Goal: Find specific page/section: Find specific page/section

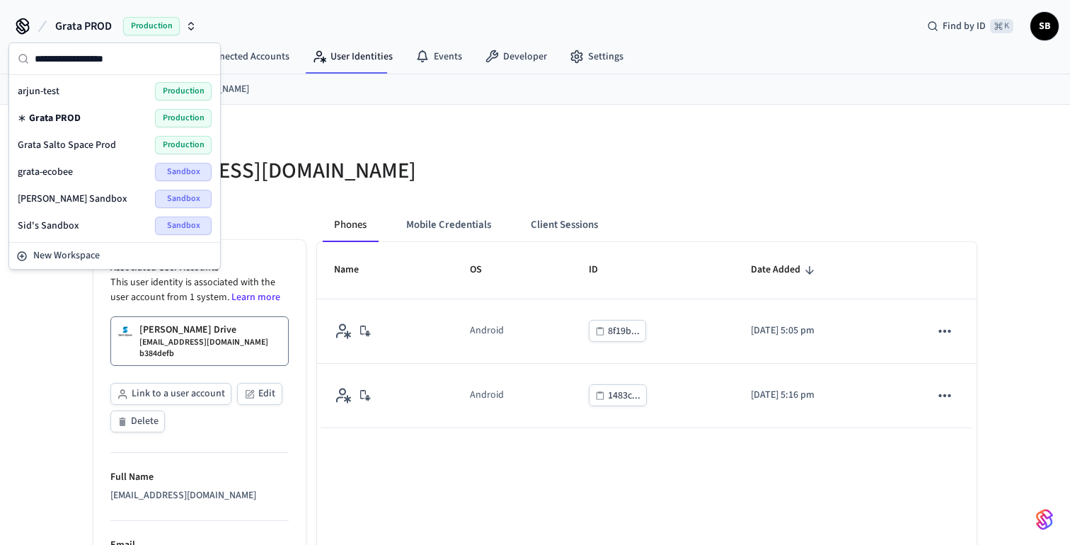
click at [74, 120] on span "Grata PROD" at bounding box center [55, 118] width 52 height 14
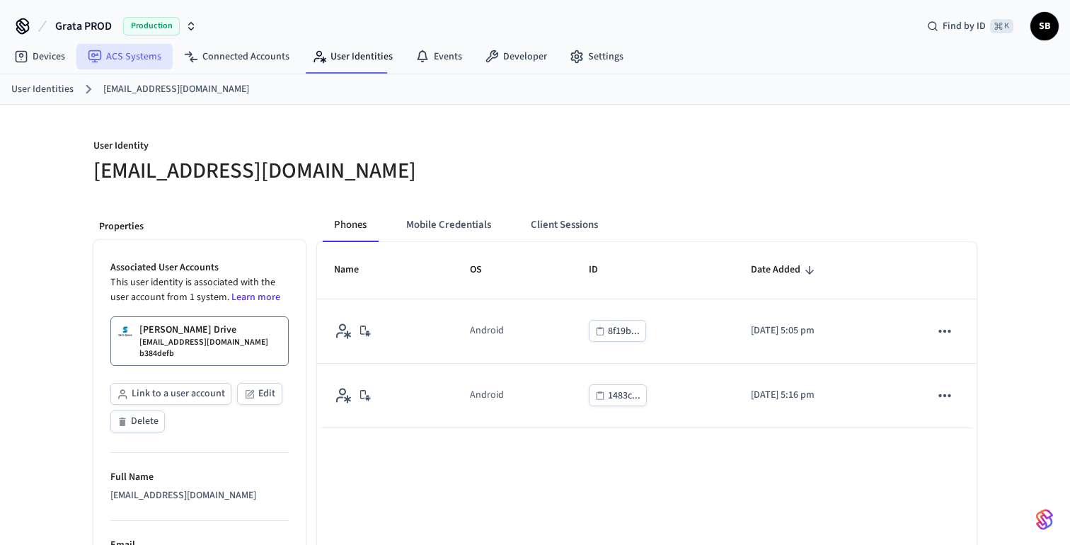
click at [136, 51] on link "ACS Systems" at bounding box center [124, 56] width 96 height 25
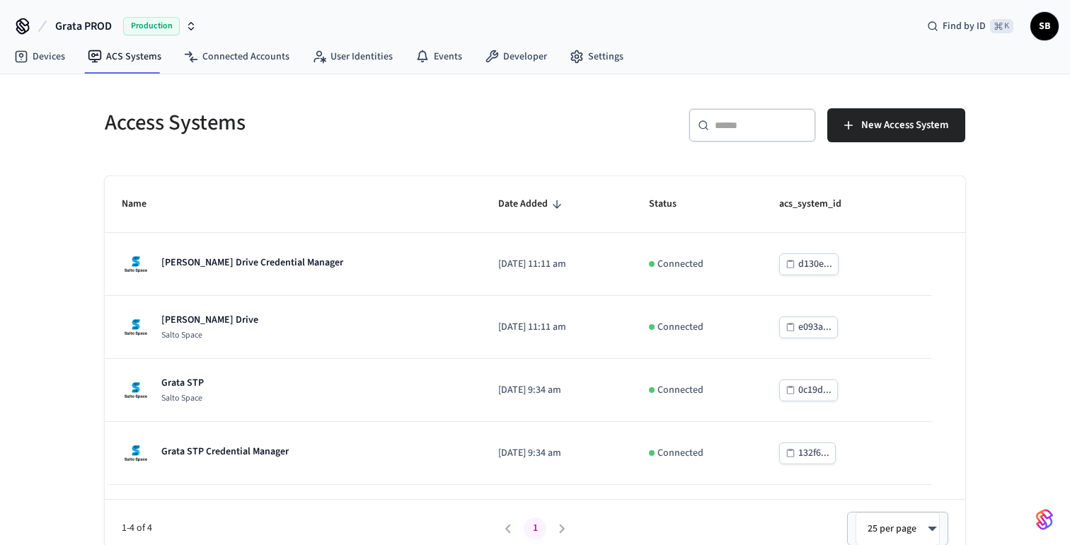
scroll to position [13, 0]
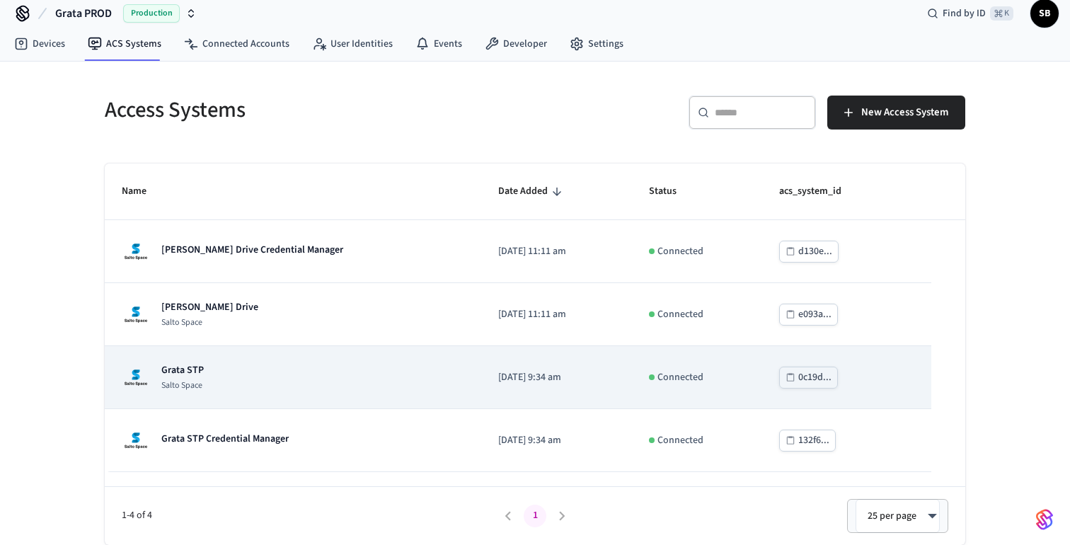
click at [194, 369] on p "Grata STP" at bounding box center [182, 370] width 42 height 14
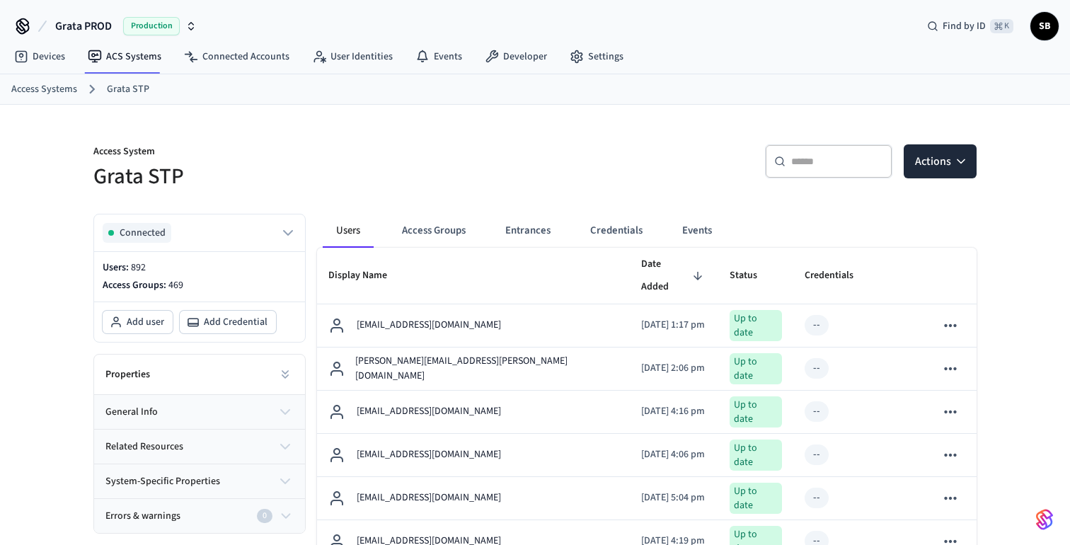
click at [812, 167] on input "text" at bounding box center [837, 161] width 92 height 14
paste input "**********"
type input "**********"
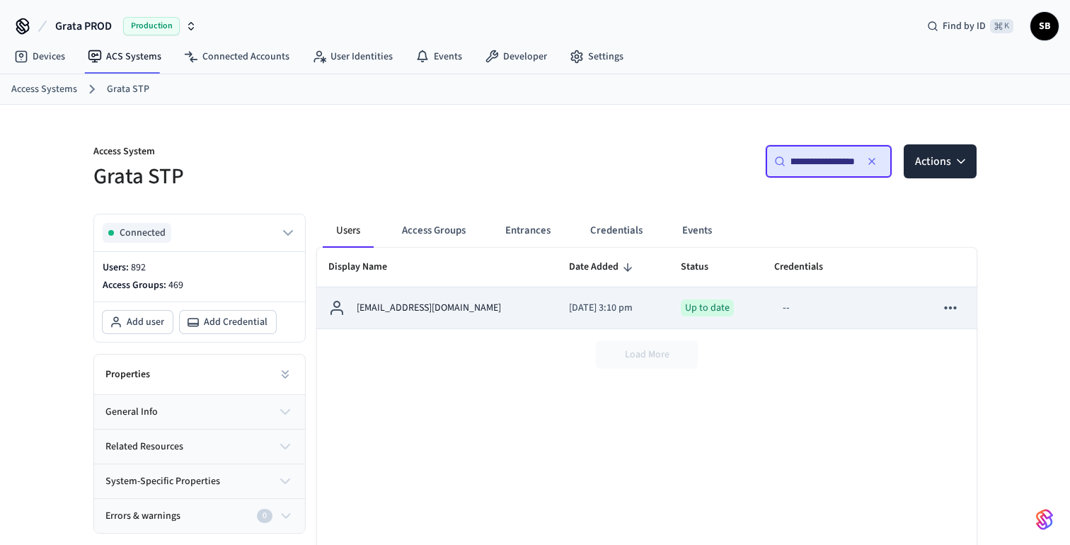
scroll to position [0, 0]
click at [431, 314] on p "[EMAIL_ADDRESS][DOMAIN_NAME]" at bounding box center [429, 308] width 144 height 15
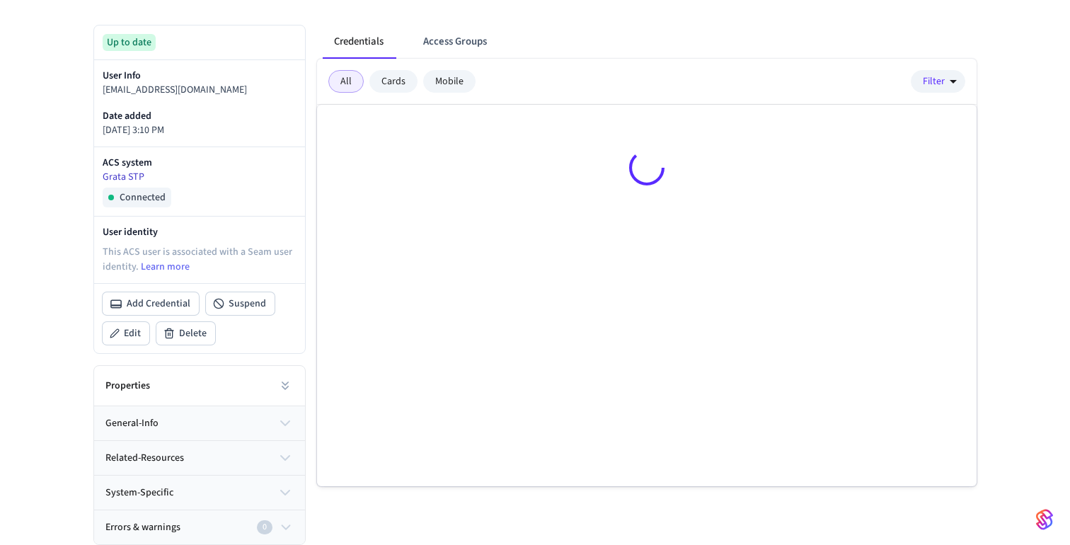
scroll to position [261, 0]
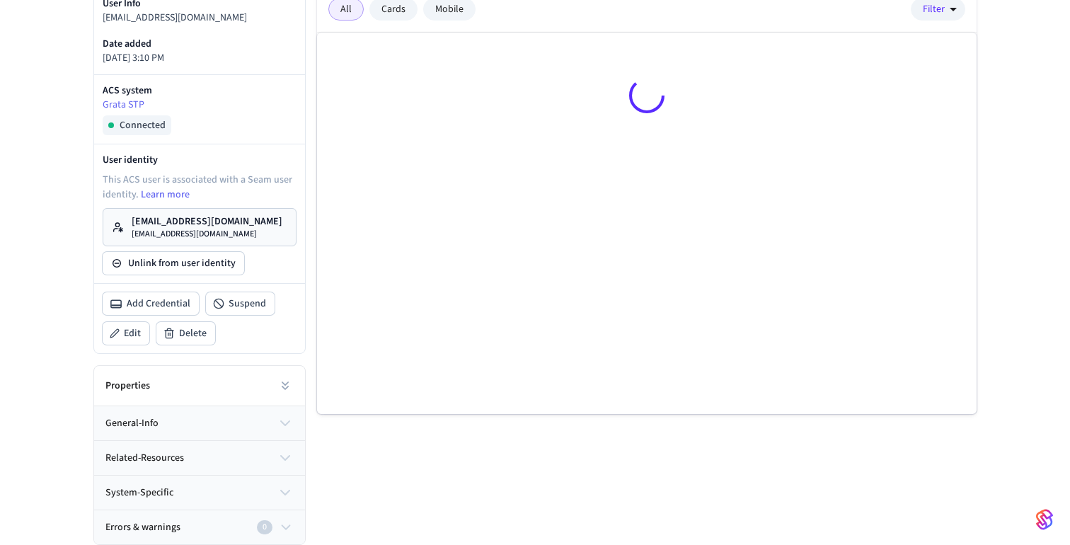
click at [221, 229] on p "[EMAIL_ADDRESS][DOMAIN_NAME]" at bounding box center [207, 234] width 151 height 11
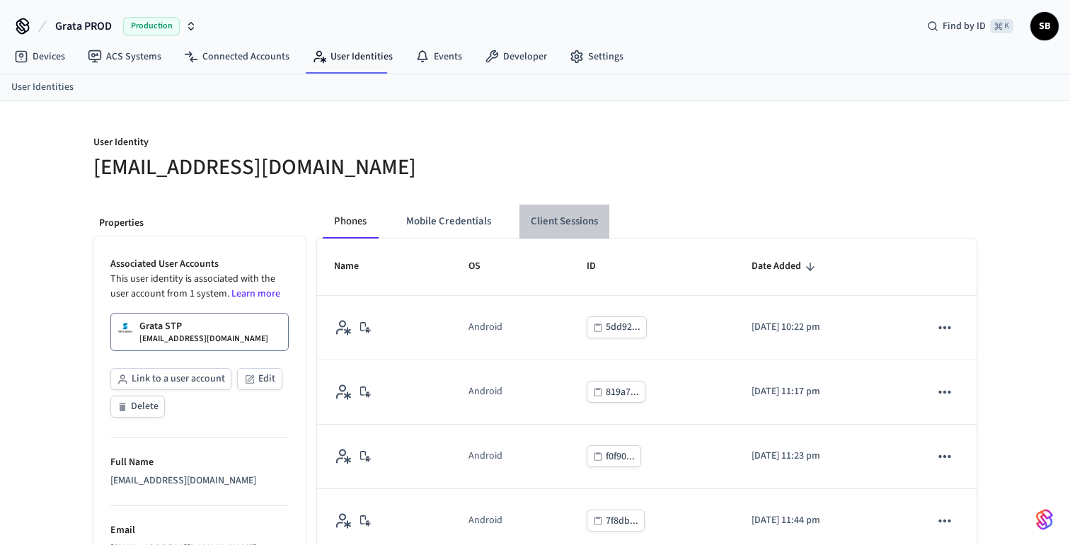
click at [563, 225] on button "Client Sessions" at bounding box center [564, 221] width 90 height 34
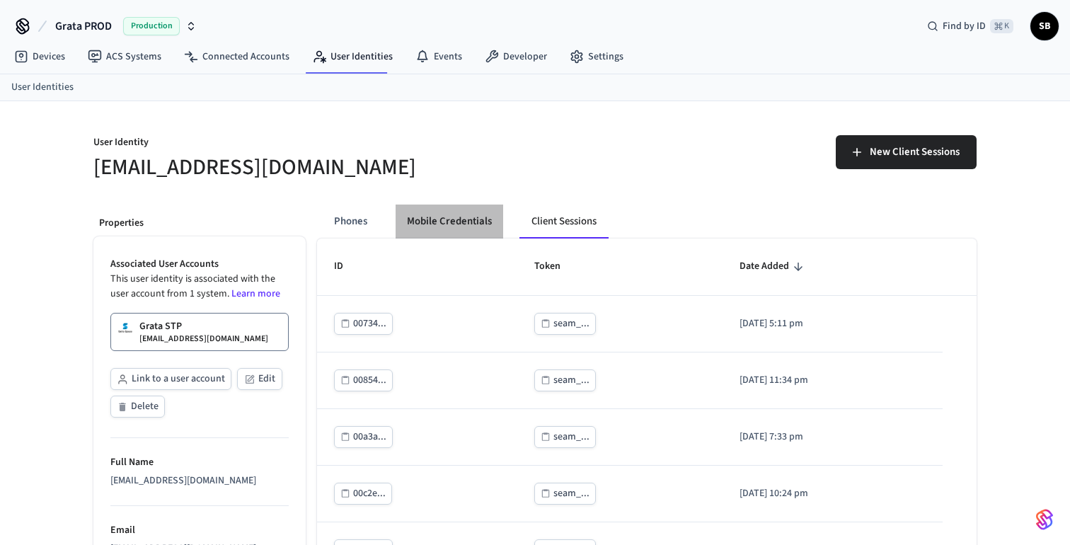
click at [462, 220] on button "Mobile Credentials" at bounding box center [450, 221] width 108 height 34
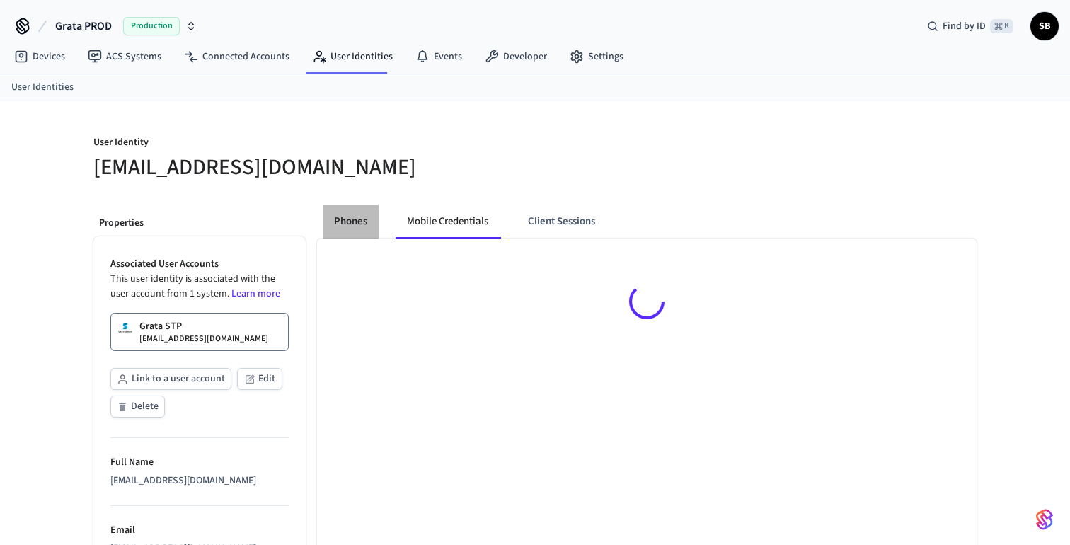
click at [355, 219] on button "Phones" at bounding box center [351, 221] width 56 height 34
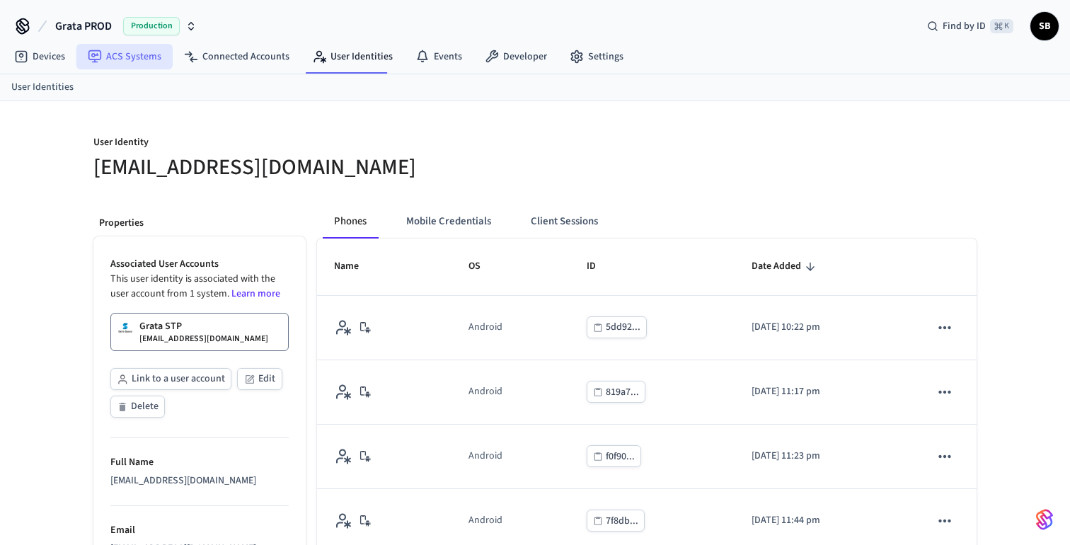
click at [139, 54] on link "ACS Systems" at bounding box center [124, 56] width 96 height 25
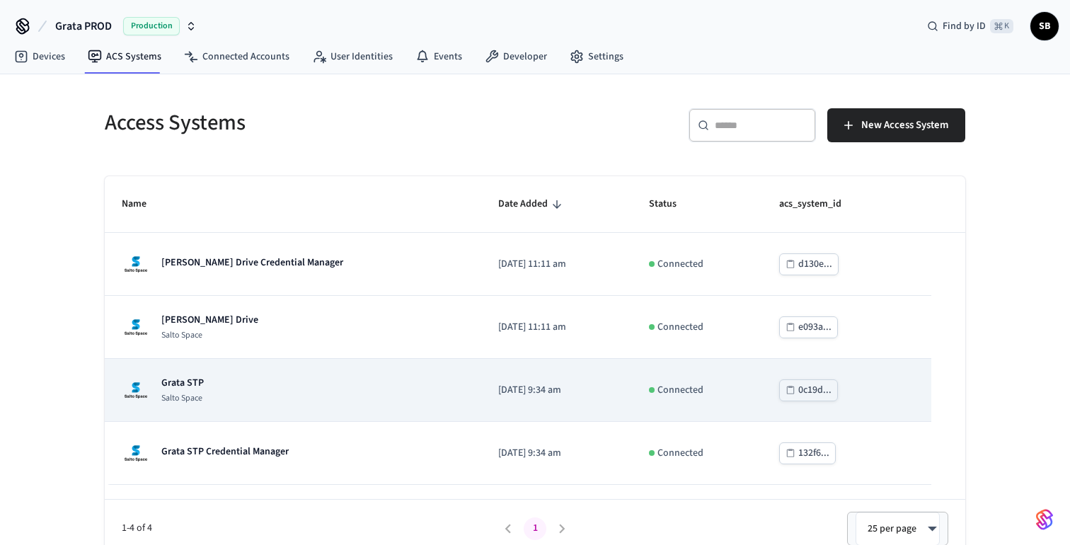
click at [182, 384] on p "Grata STP" at bounding box center [182, 383] width 42 height 14
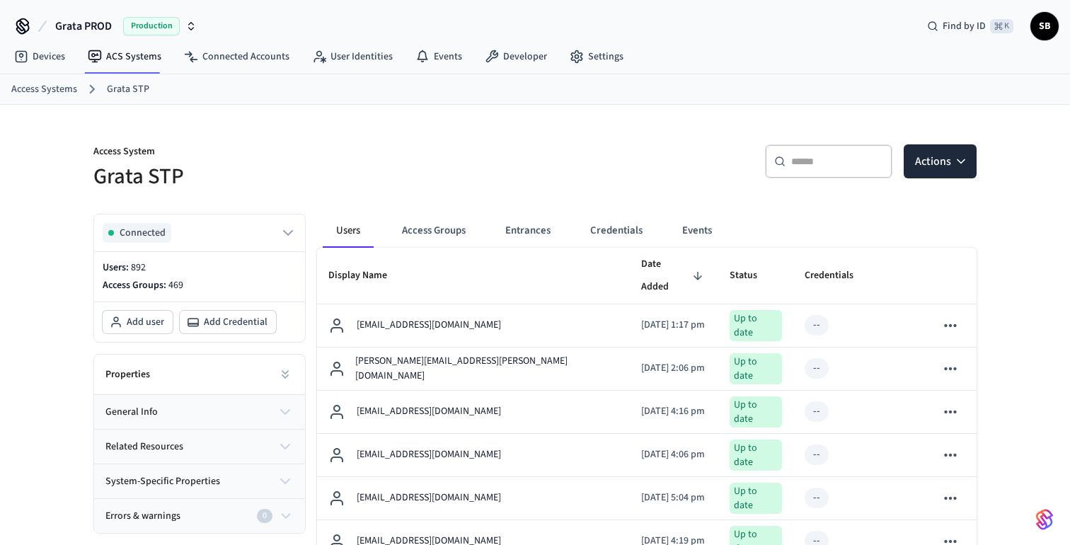
click at [802, 156] on input "text" at bounding box center [837, 161] width 92 height 14
paste input "*****"
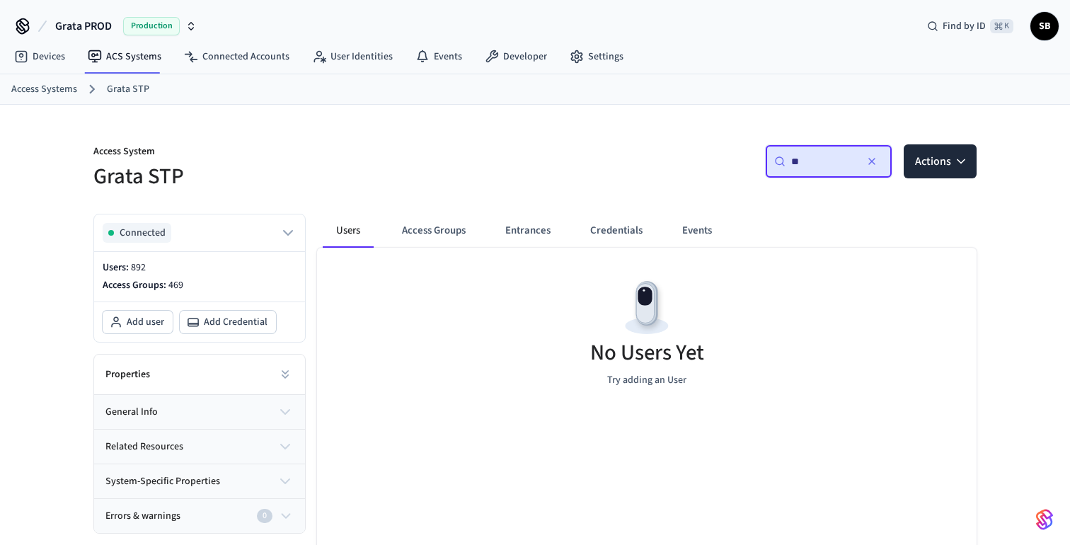
type input "*"
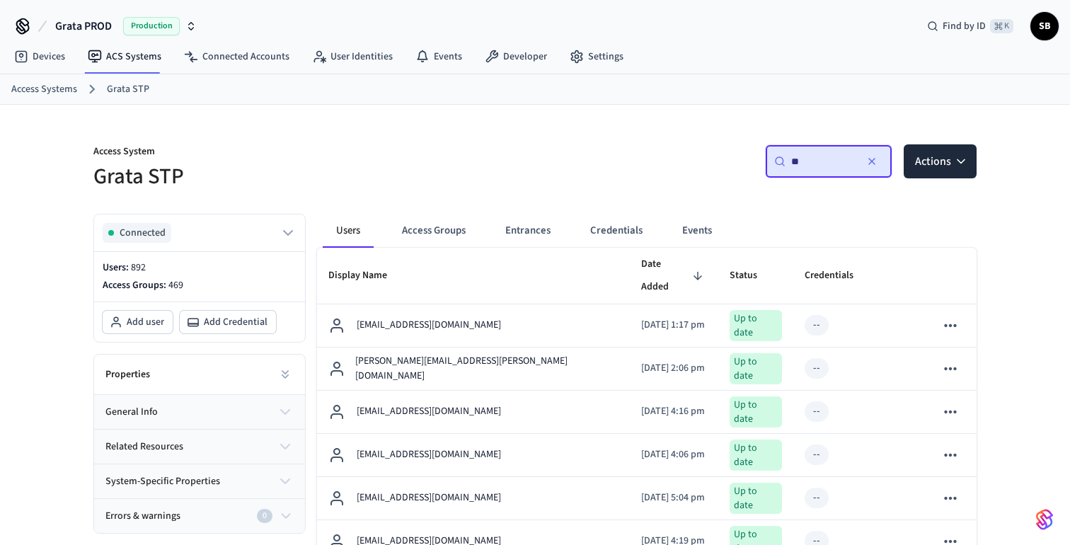
type input "**"
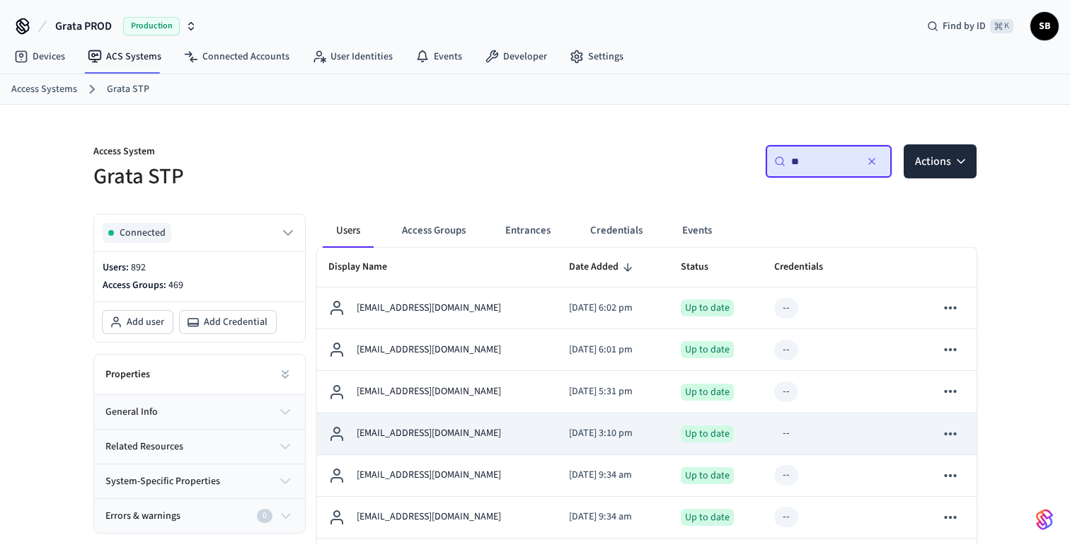
click at [430, 432] on p "[EMAIL_ADDRESS][DOMAIN_NAME]" at bounding box center [429, 433] width 144 height 15
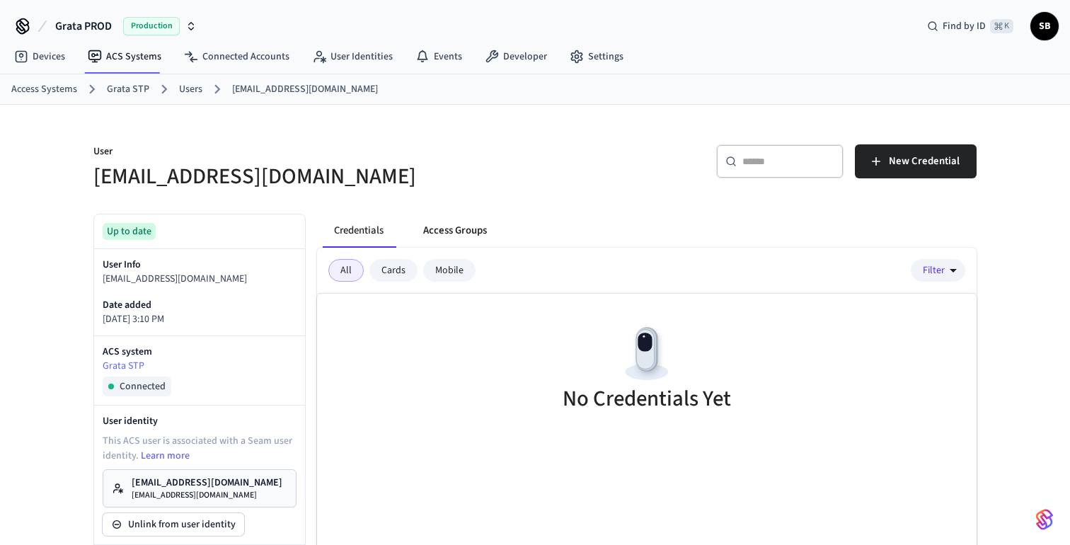
click at [469, 232] on button "Access Groups" at bounding box center [455, 231] width 86 height 34
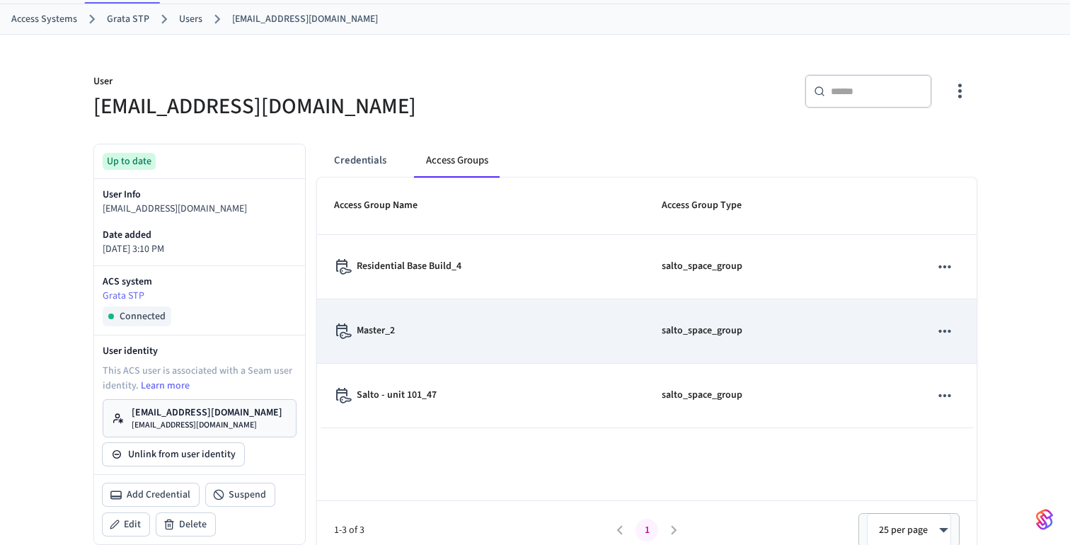
scroll to position [120, 0]
